Goal: Navigation & Orientation: Find specific page/section

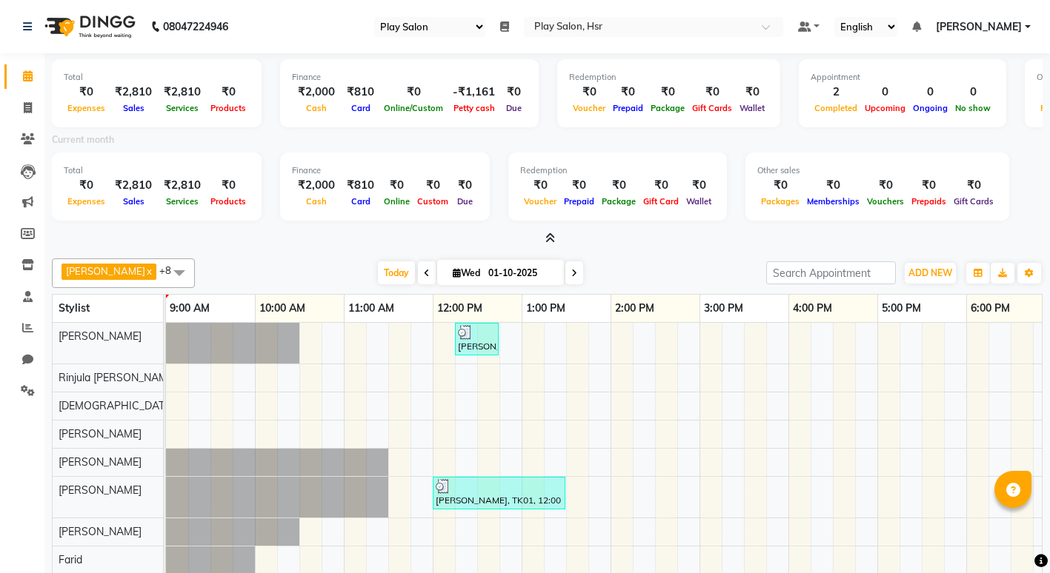
select select "92"
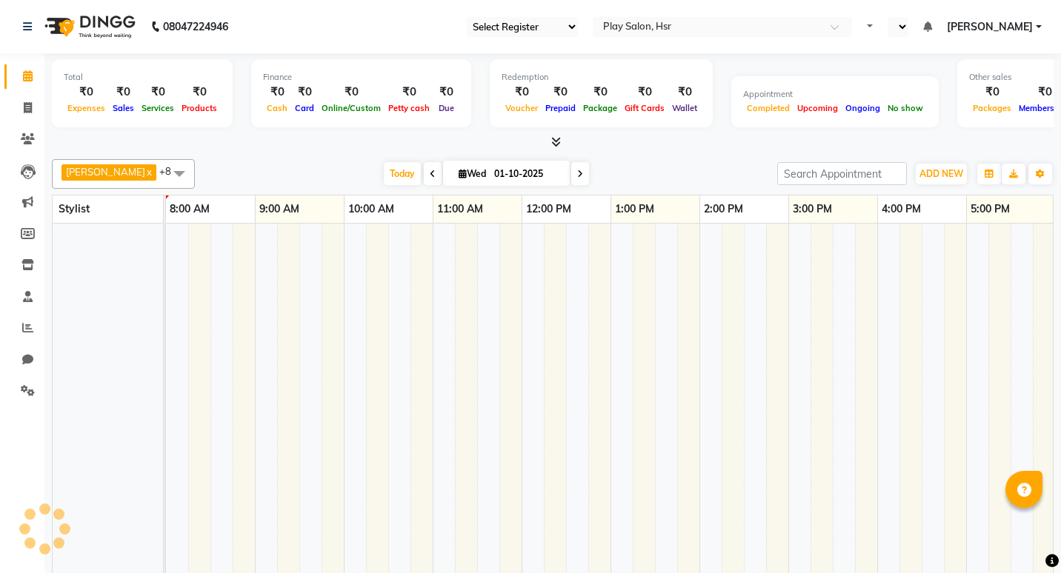
select select "92"
select select "en"
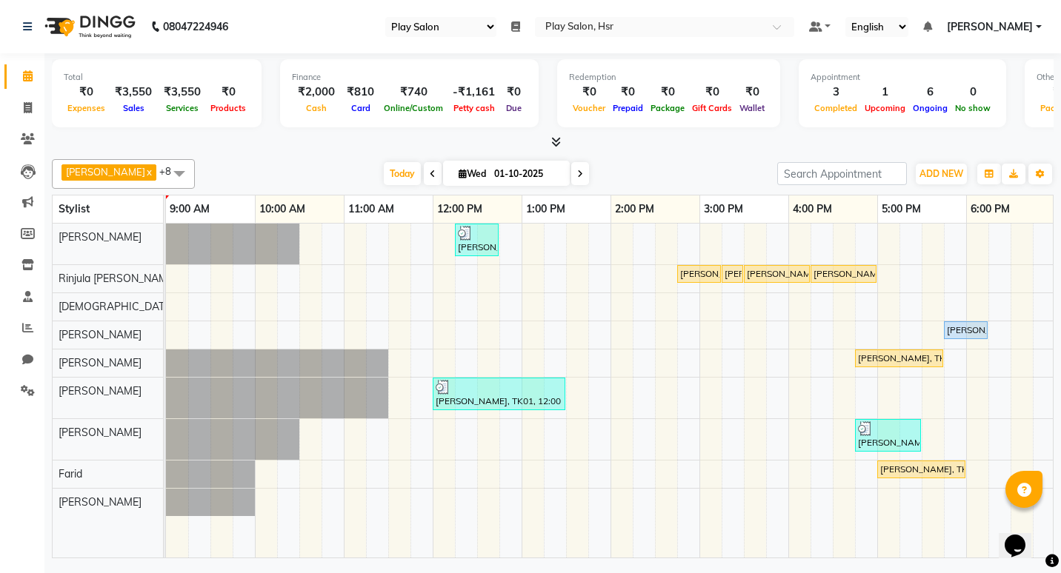
click at [556, 141] on icon at bounding box center [556, 141] width 10 height 11
